Goal: Task Accomplishment & Management: Use online tool/utility

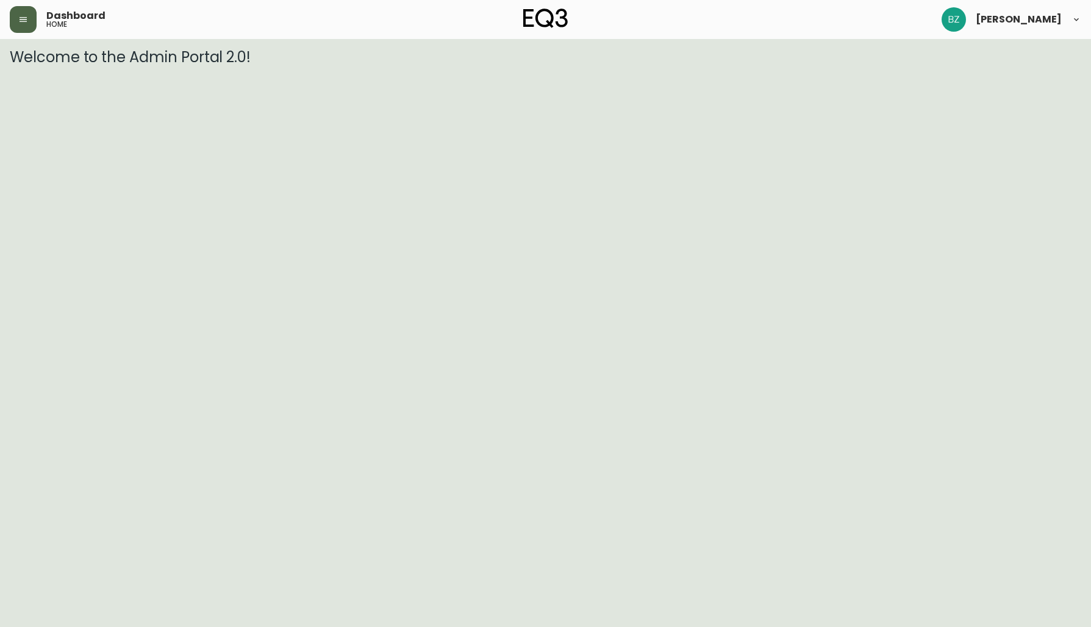
click at [15, 19] on button "button" at bounding box center [23, 19] width 27 height 27
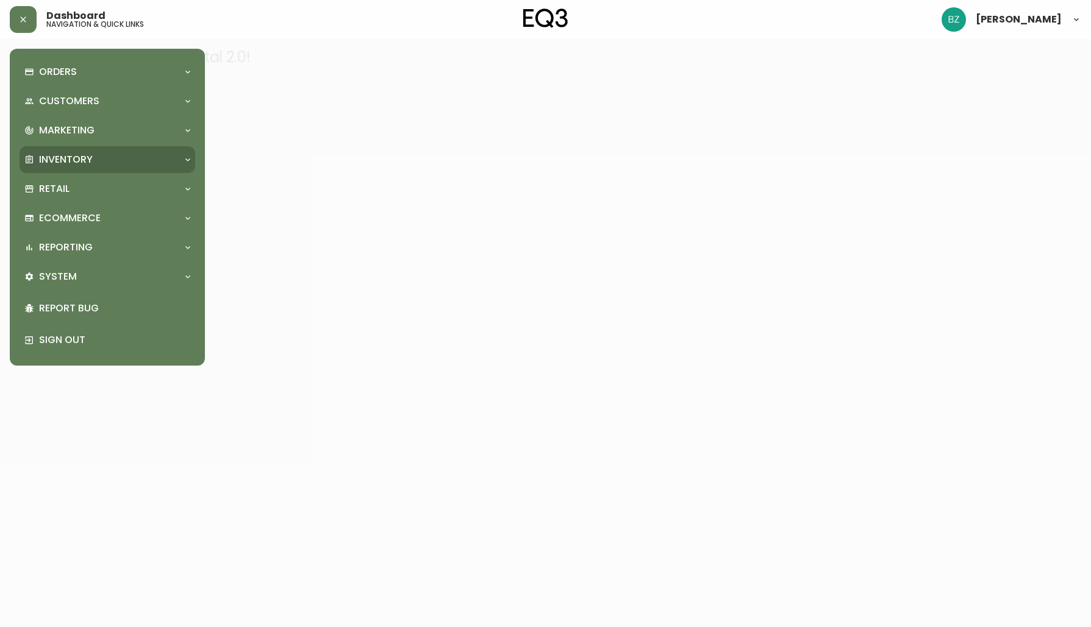
click at [173, 155] on div "Inventory" at bounding box center [101, 159] width 154 height 13
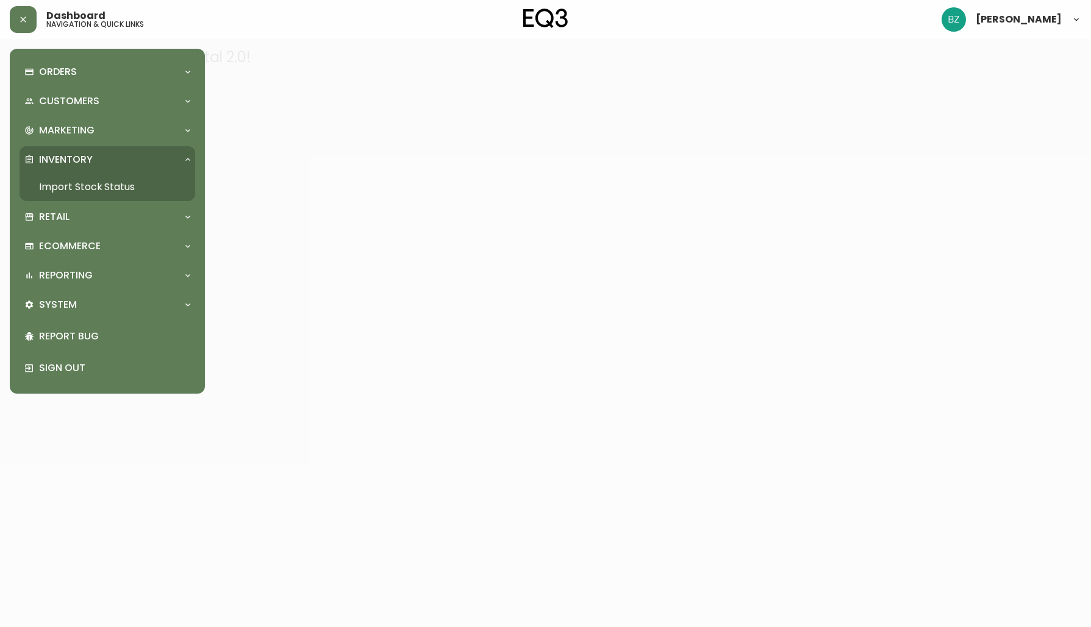
click at [43, 187] on link "Import Stock Status" at bounding box center [108, 187] width 176 height 28
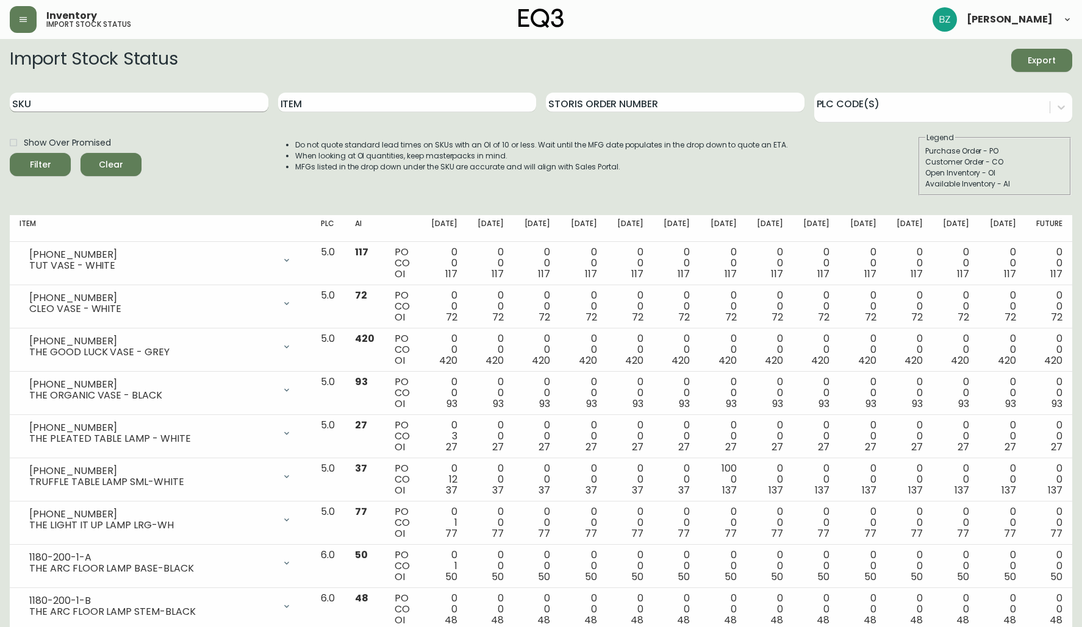
click at [169, 102] on input "SKU" at bounding box center [139, 103] width 259 height 20
paste input "[PHONE_NUMBER]"
click at [40, 165] on button "Filter" at bounding box center [40, 164] width 61 height 23
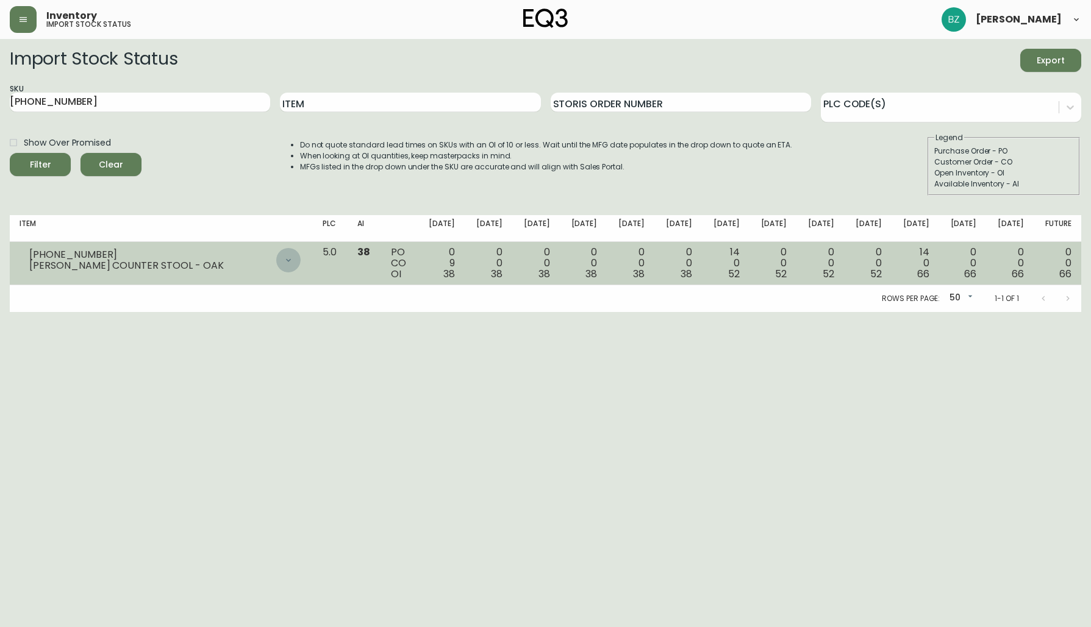
click at [293, 263] on icon at bounding box center [289, 260] width 10 height 10
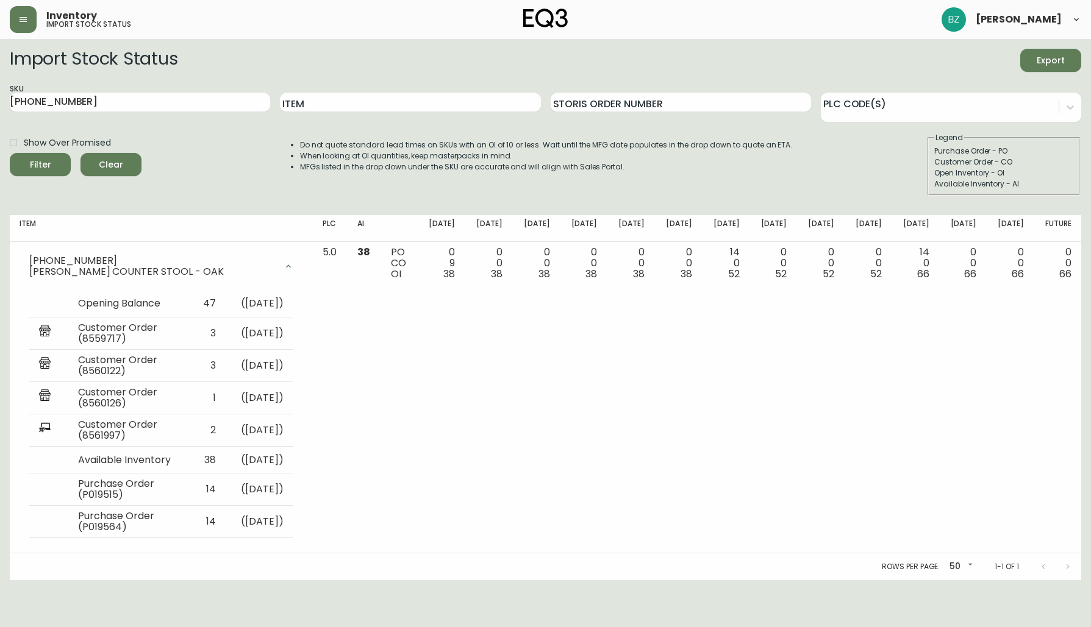
click at [130, 88] on div "SKU [PHONE_NUMBER]" at bounding box center [140, 103] width 260 height 40
drag, startPoint x: 112, startPoint y: 100, endPoint x: 104, endPoint y: 100, distance: 7.9
click at [104, 100] on input "[PHONE_NUMBER]" at bounding box center [140, 103] width 260 height 20
click at [40, 165] on button "Filter" at bounding box center [40, 164] width 61 height 23
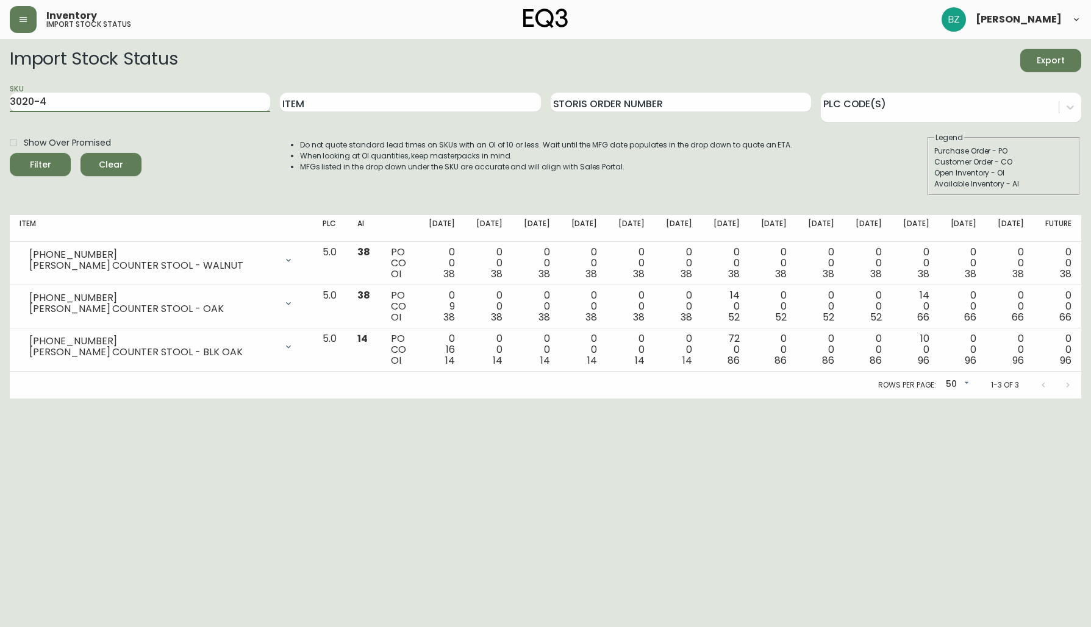
click at [40, 165] on button "Filter" at bounding box center [40, 164] width 61 height 23
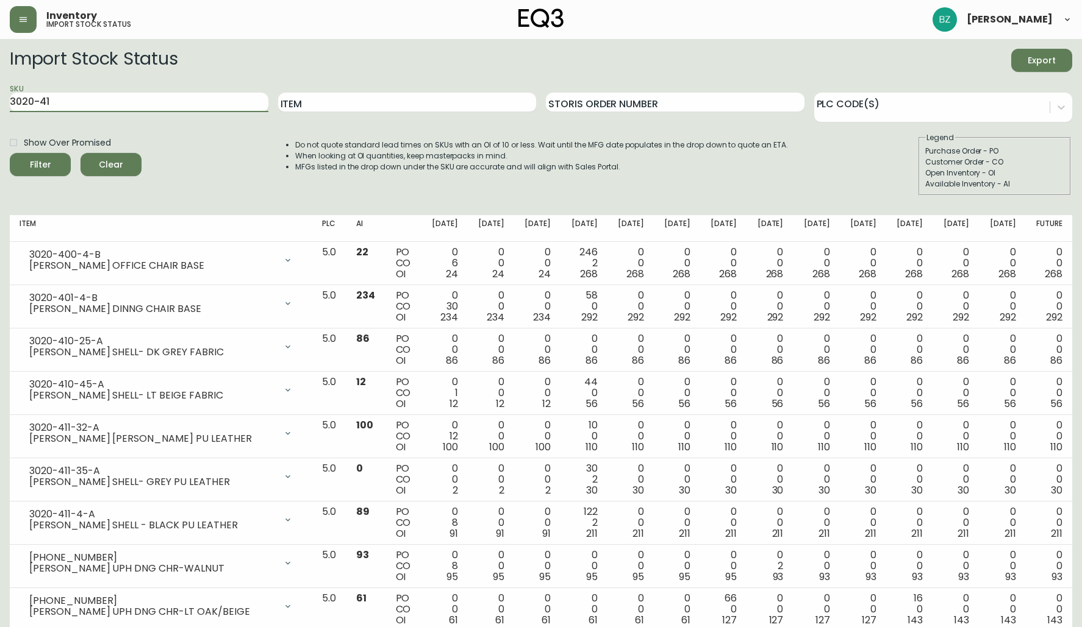
click at [40, 165] on button "Filter" at bounding box center [40, 164] width 61 height 23
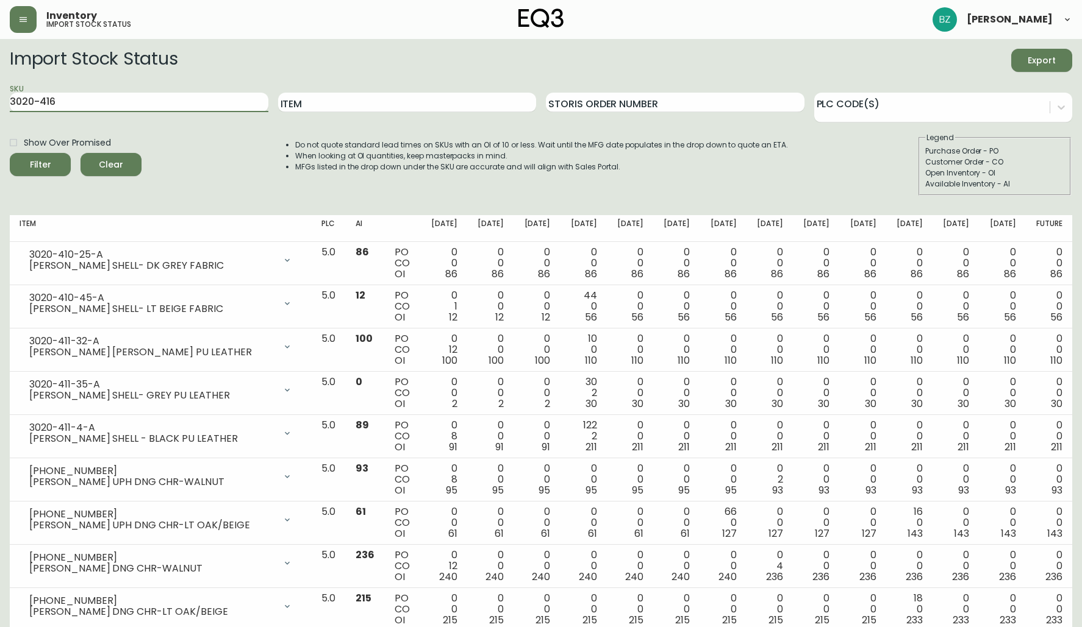
type input "3020-416"
click at [40, 165] on button "Filter" at bounding box center [40, 164] width 61 height 23
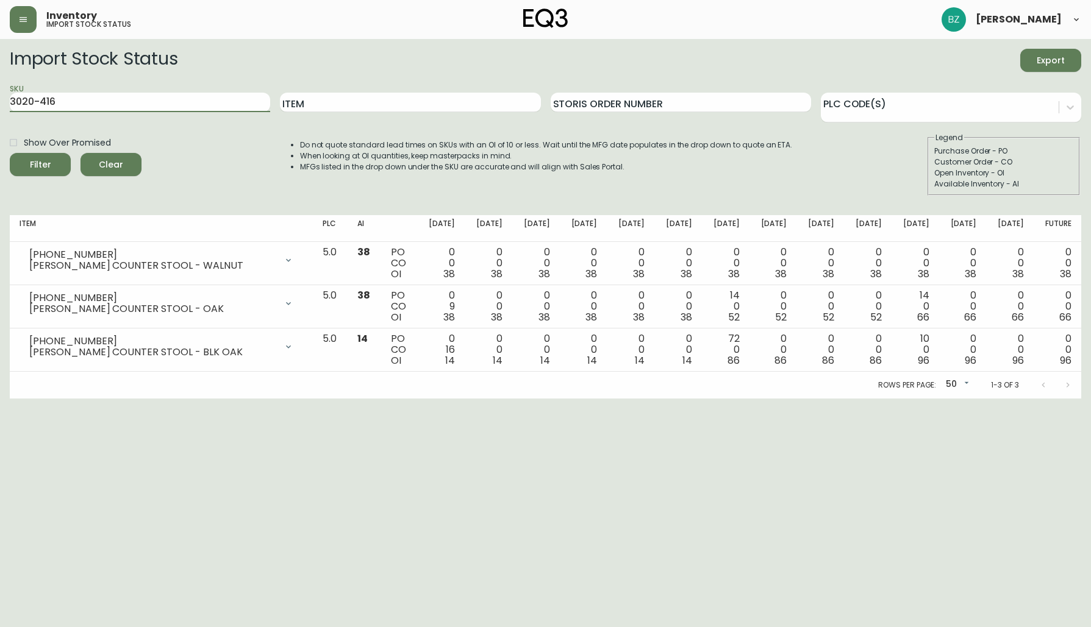
drag, startPoint x: 63, startPoint y: 104, endPoint x: -2, endPoint y: 91, distance: 66.4
click at [0, 91] on html "Inventory import stock status [PERSON_NAME] Import Stock Status Export SKU 3020…" at bounding box center [545, 199] width 1091 height 399
click at [413, 94] on input "Item" at bounding box center [410, 103] width 260 height 20
type input "[PERSON_NAME]"
click at [40, 165] on button "Filter" at bounding box center [40, 164] width 61 height 23
